Goal: Task Accomplishment & Management: Use online tool/utility

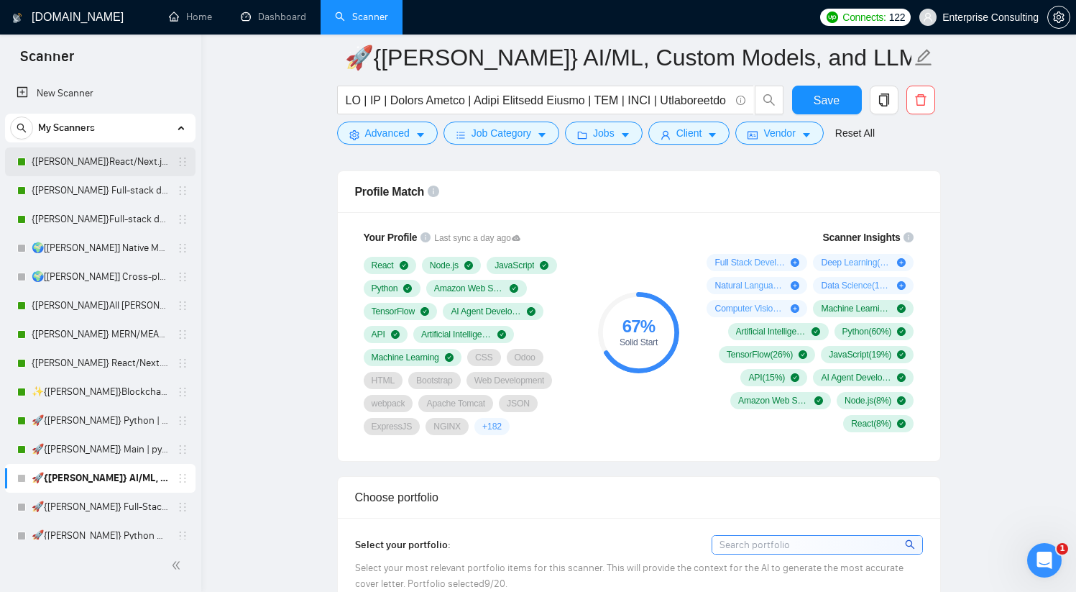
click at [104, 160] on link "{[PERSON_NAME]}React/Next.js/Node.js (Long-term, All Niches)" at bounding box center [100, 161] width 137 height 29
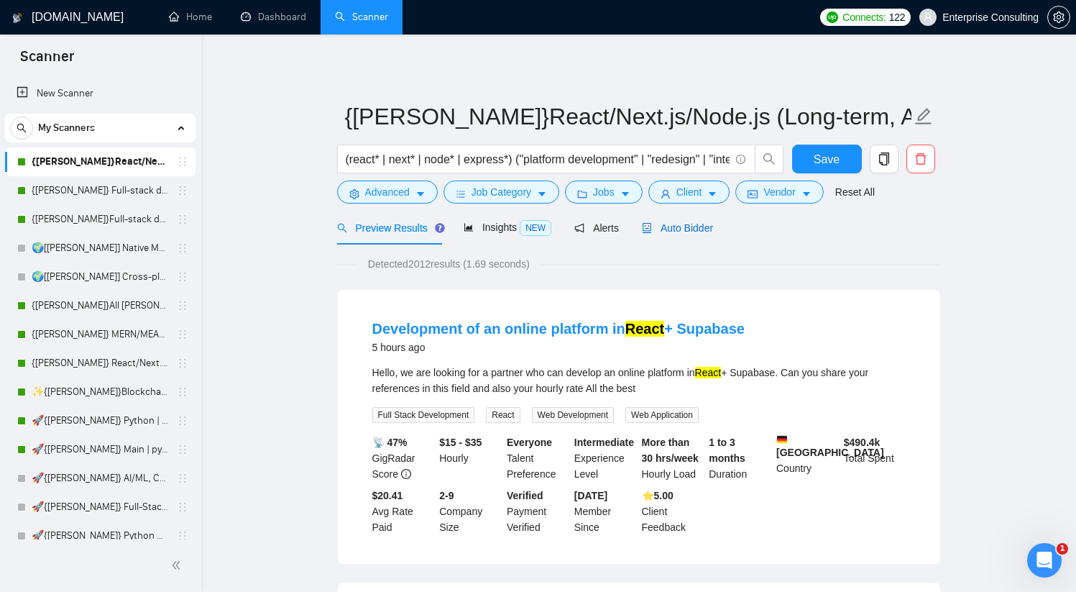
click at [676, 226] on span "Auto Bidder" at bounding box center [677, 228] width 71 height 12
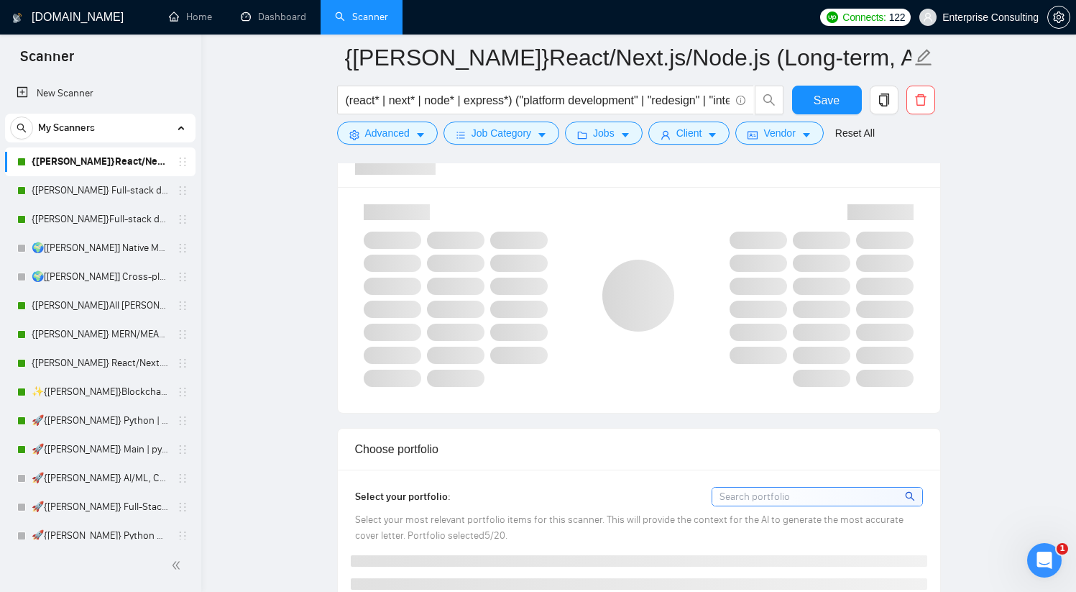
scroll to position [920, 0]
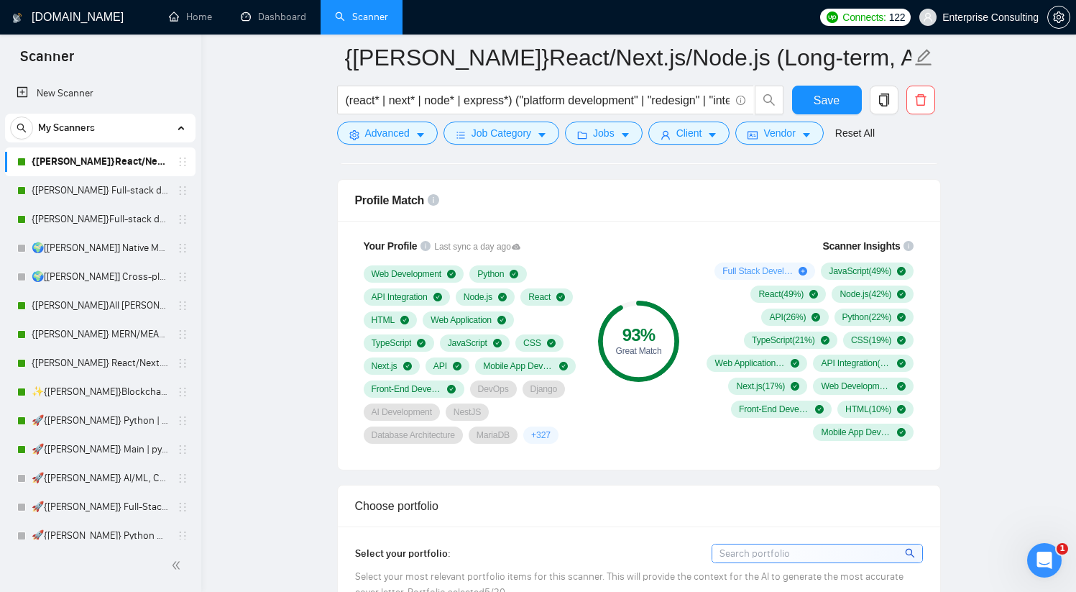
click at [551, 441] on span "+ 327" at bounding box center [540, 435] width 19 height 12
click at [92, 199] on link "{[PERSON_NAME]} Full-stack devs WW - pain point" at bounding box center [100, 190] width 137 height 29
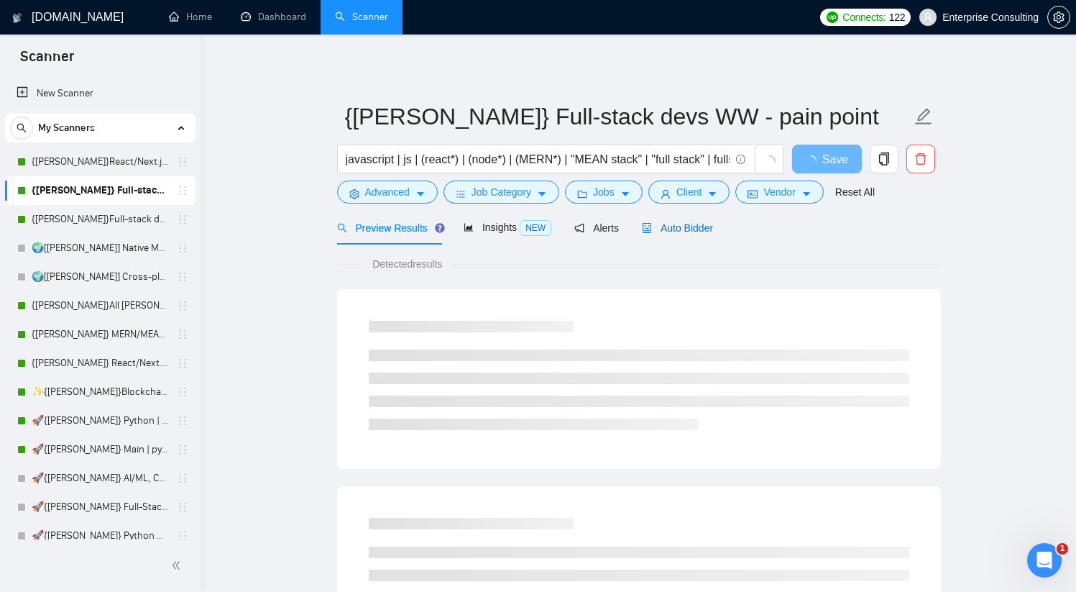
click at [684, 220] on div "Auto Bidder" at bounding box center [677, 228] width 71 height 16
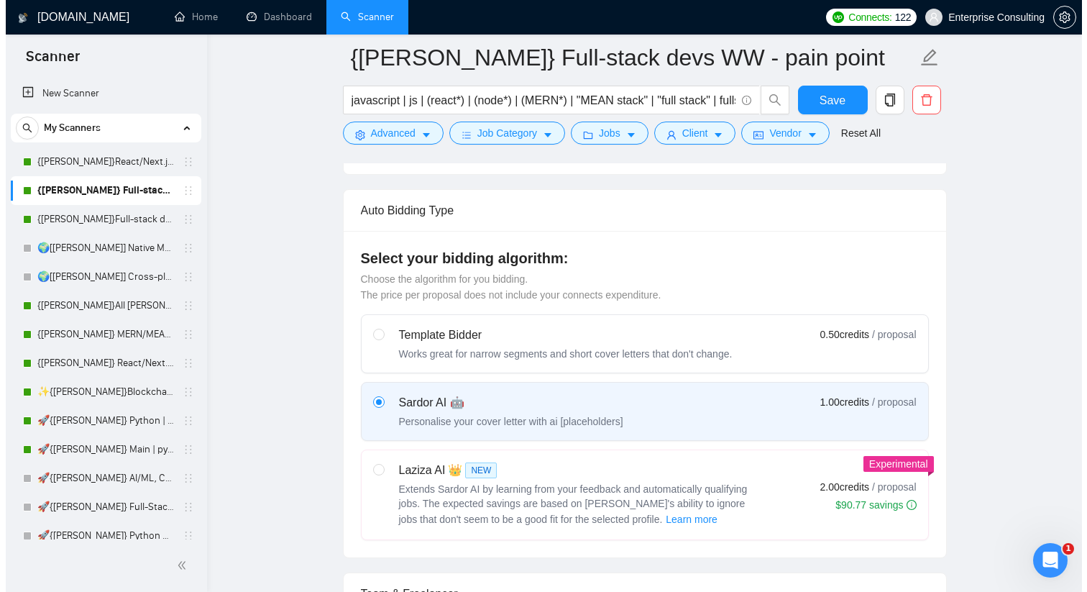
scroll to position [321, 0]
